Goal: Task Accomplishment & Management: Complete application form

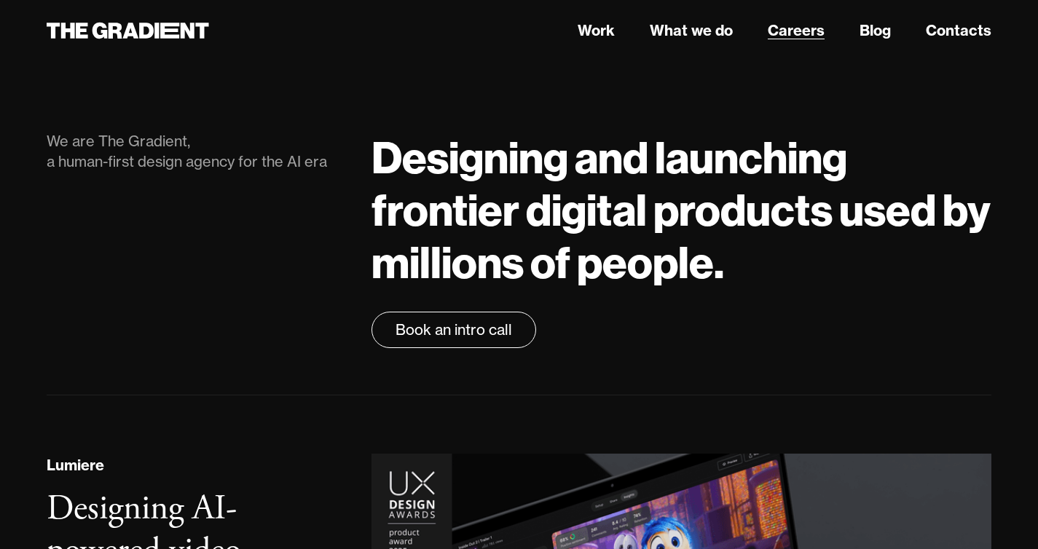
click at [796, 25] on link "Careers" at bounding box center [796, 31] width 57 height 22
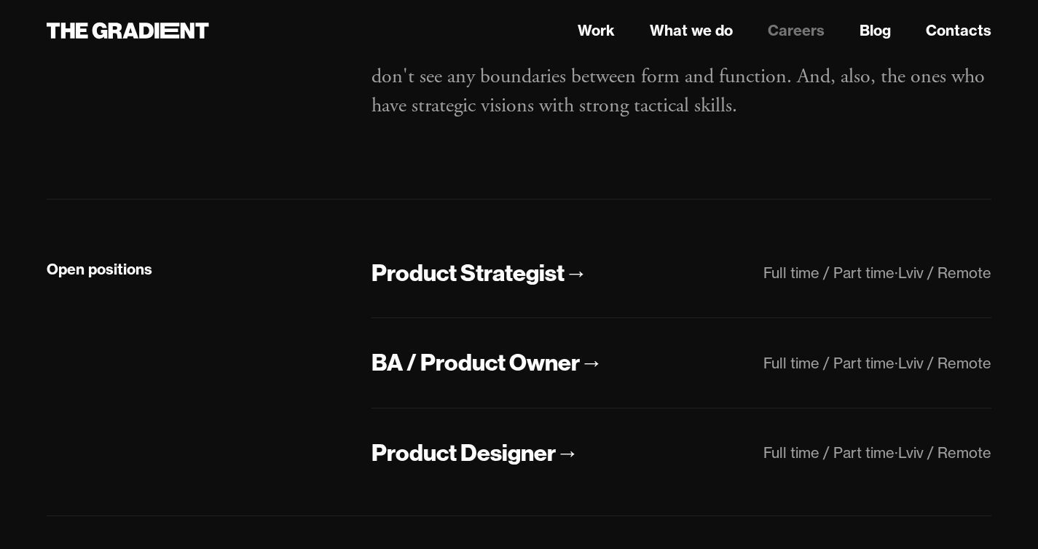
scroll to position [302, 0]
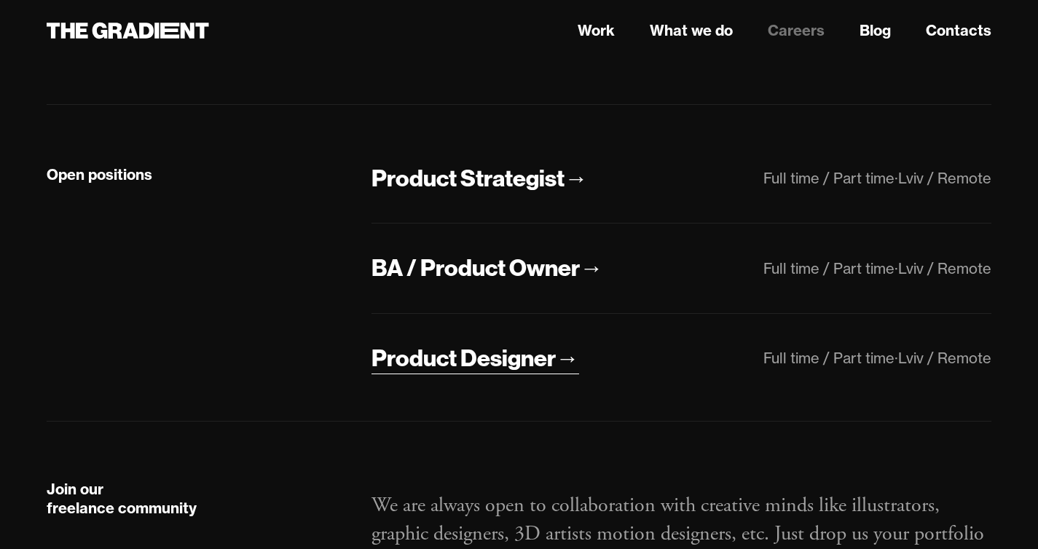
click at [501, 363] on div "Product Designer" at bounding box center [464, 358] width 184 height 31
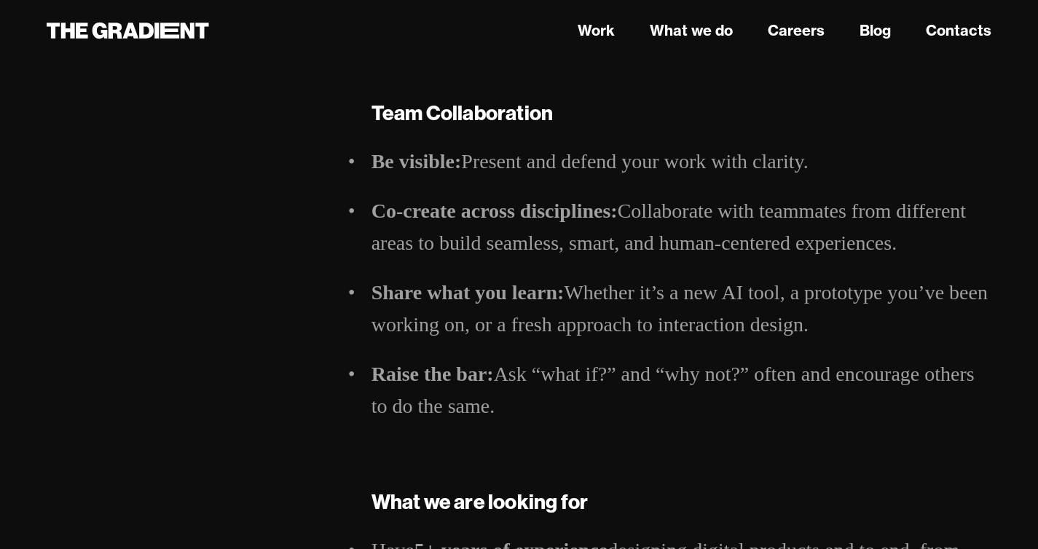
scroll to position [1157, 0]
